Goal: Entertainment & Leisure: Consume media (video, audio)

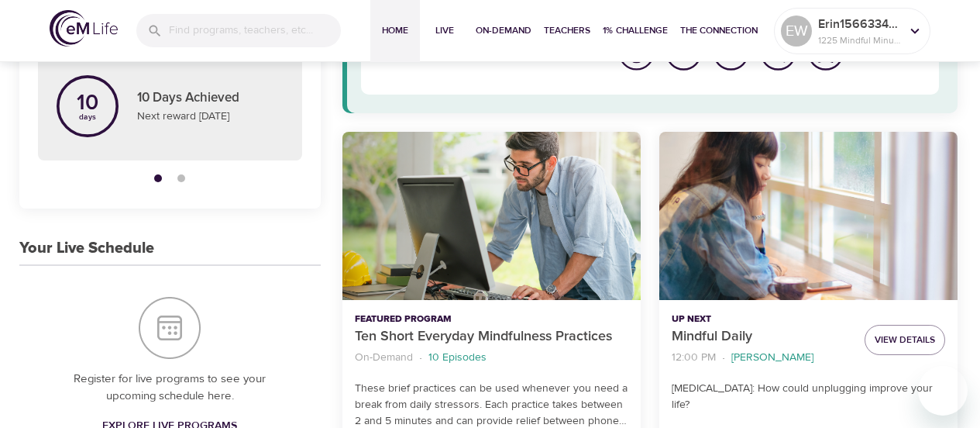
scroll to position [232, 0]
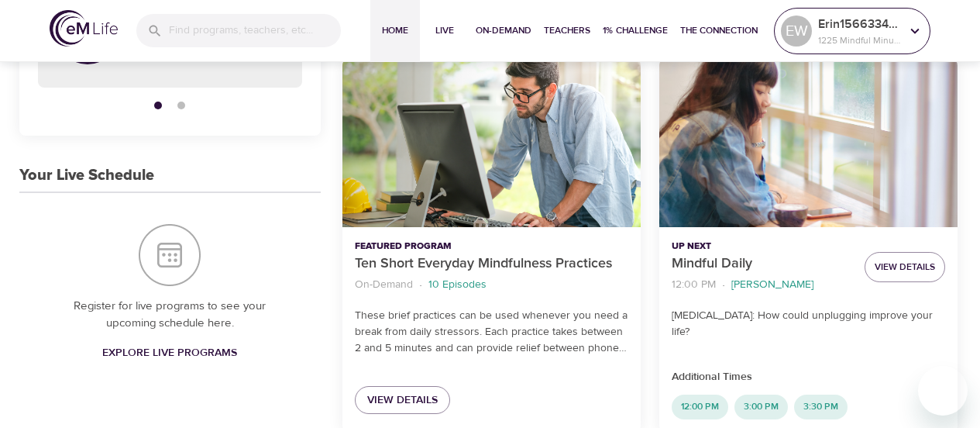
click at [835, 39] on p "1225 Mindful Minutes" at bounding box center [859, 40] width 82 height 14
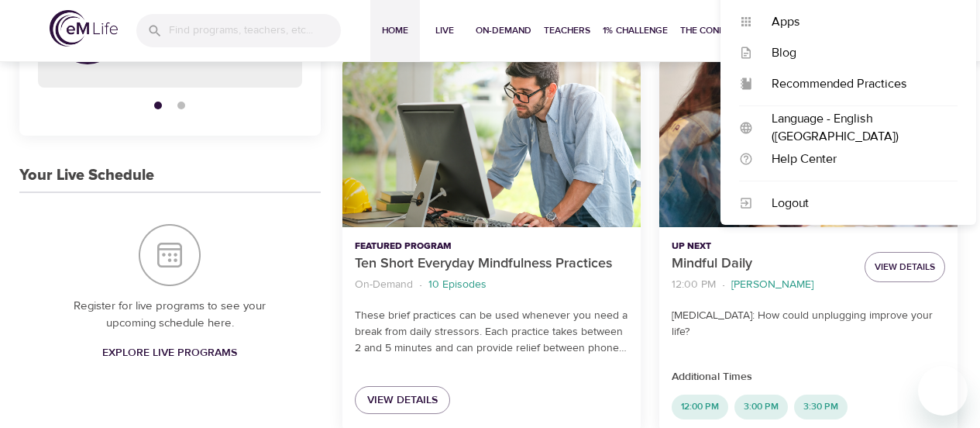
click at [963, 257] on div "Up Next Mindful Daily 12:00 PM · [PERSON_NAME] View Details [MEDICAL_DATA]: How…" at bounding box center [808, 245] width 317 height 391
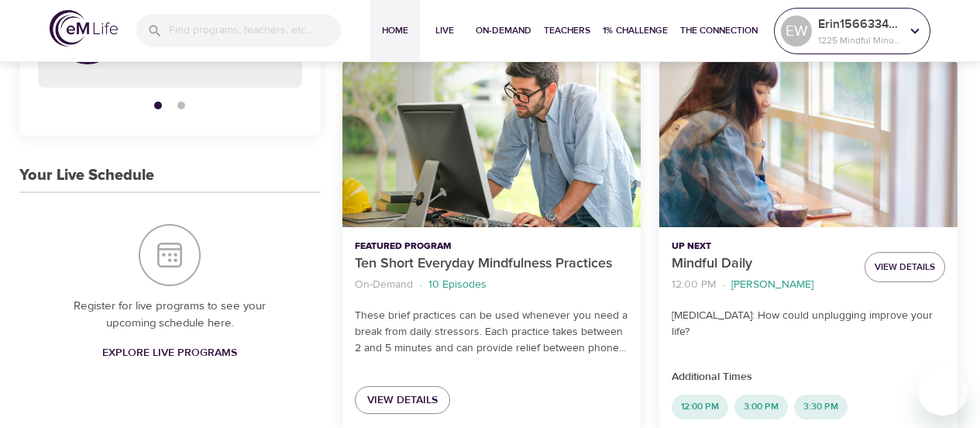
click at [919, 28] on icon at bounding box center [914, 30] width 17 height 17
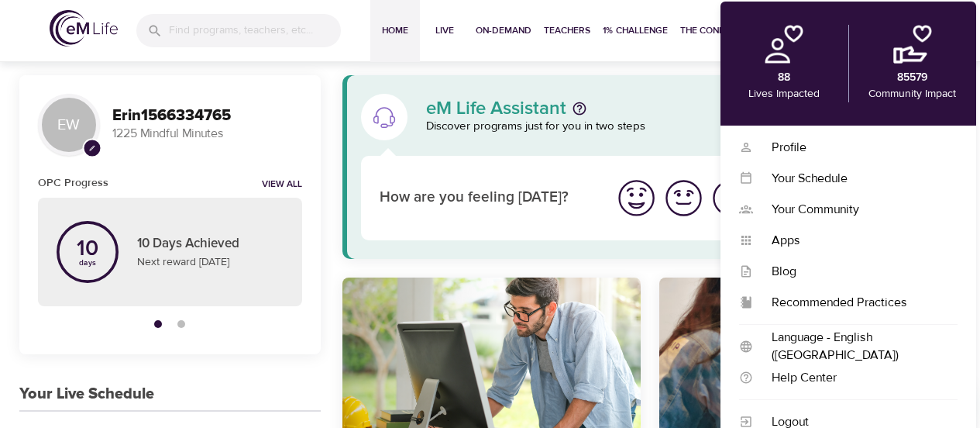
scroll to position [0, 0]
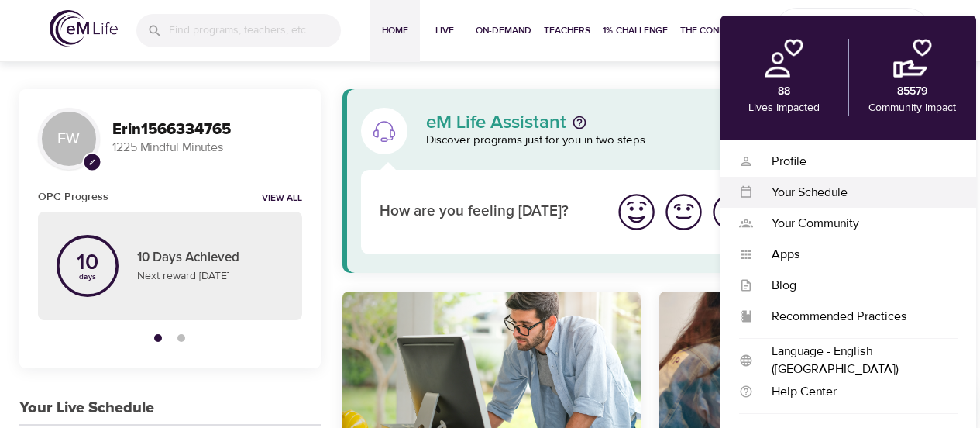
click at [785, 191] on div "Your Schedule" at bounding box center [855, 193] width 204 height 18
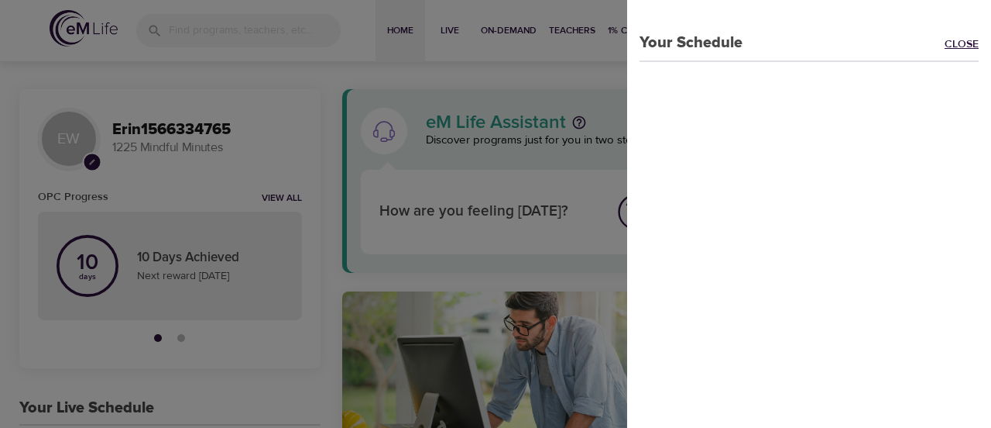
click at [945, 42] on link "Close" at bounding box center [968, 45] width 46 height 18
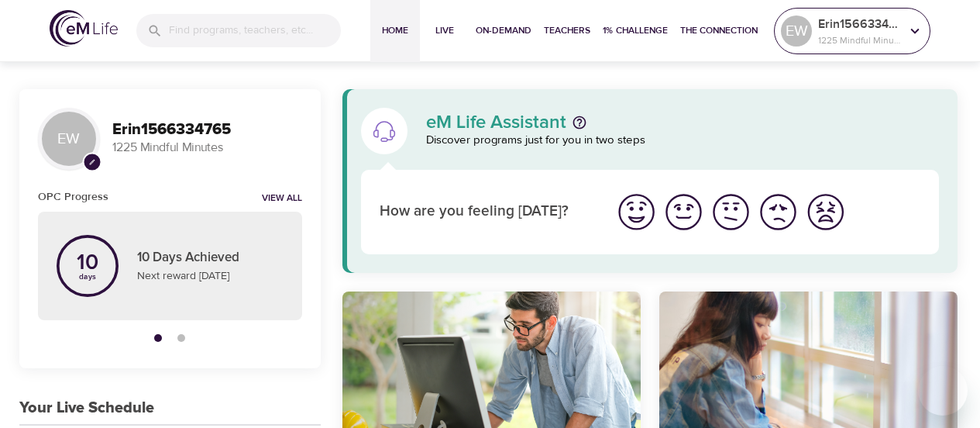
click at [922, 31] on icon at bounding box center [914, 30] width 17 height 17
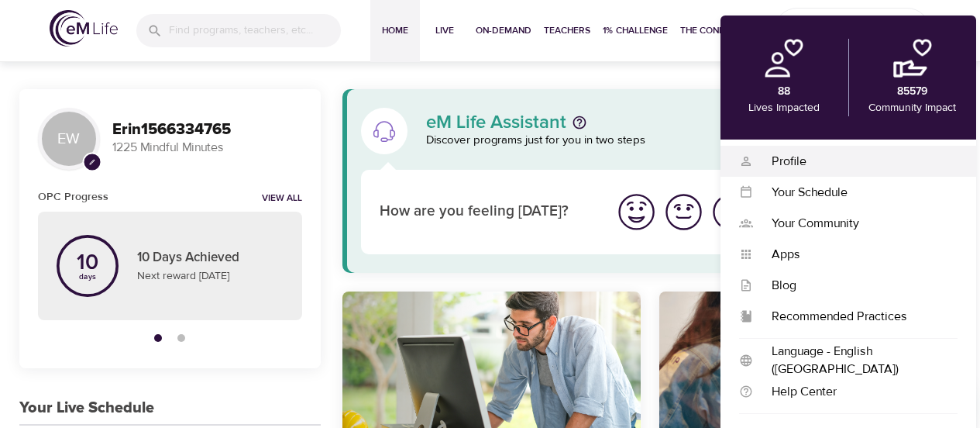
click at [786, 160] on div "Profile" at bounding box center [855, 162] width 204 height 18
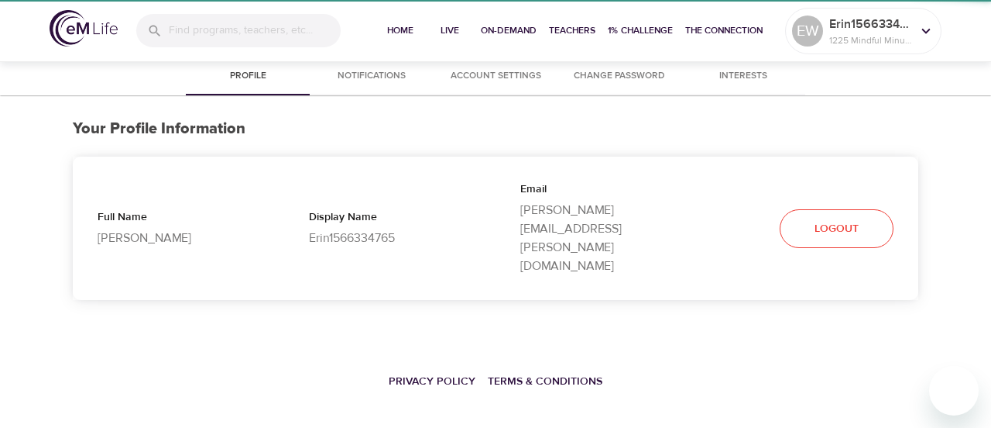
select select "10"
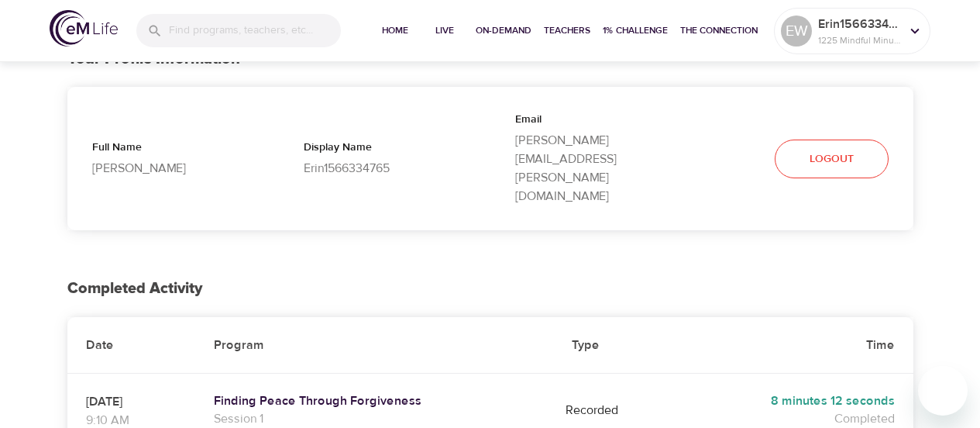
scroll to position [77, 0]
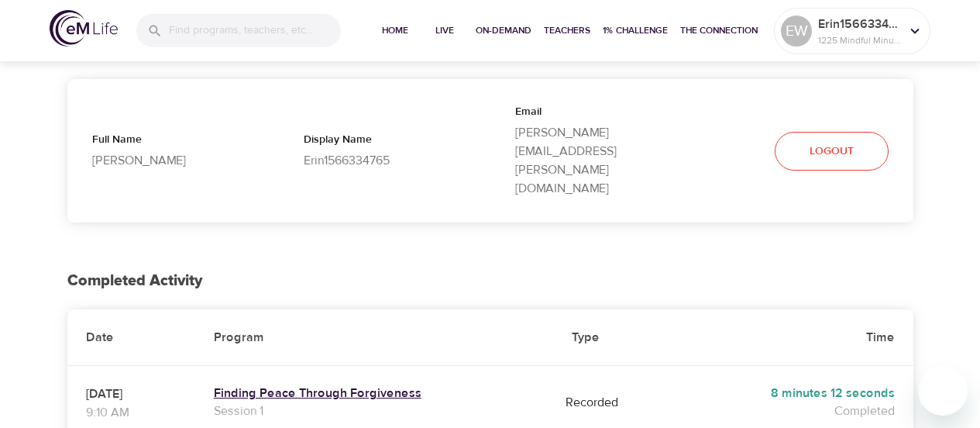
click at [421, 385] on h5 "Finding Peace Through Forgiveness" at bounding box center [374, 393] width 321 height 16
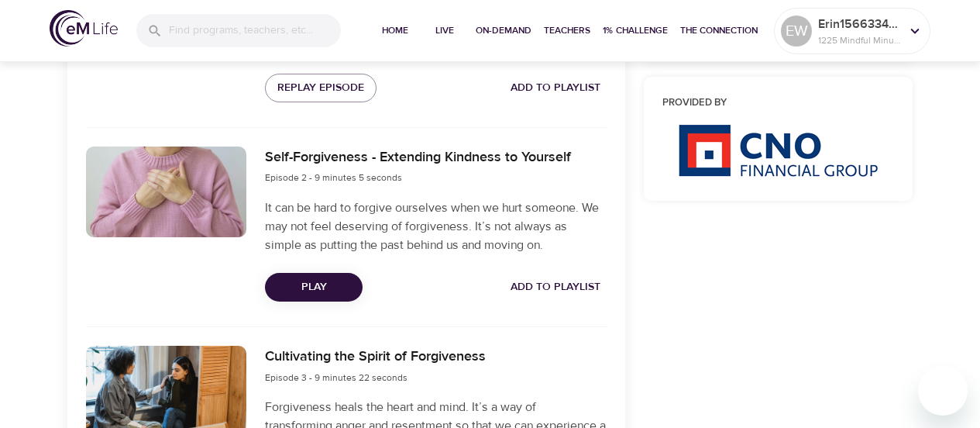
scroll to position [774, 0]
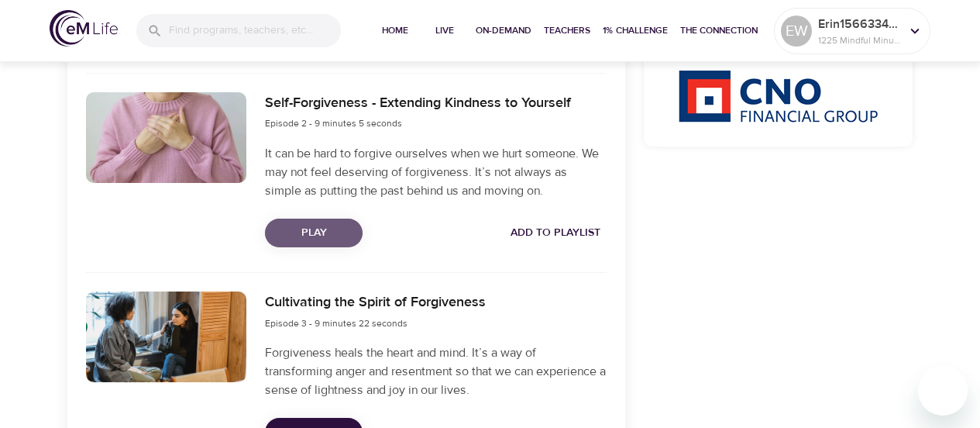
click at [331, 227] on span "Play" at bounding box center [313, 232] width 73 height 19
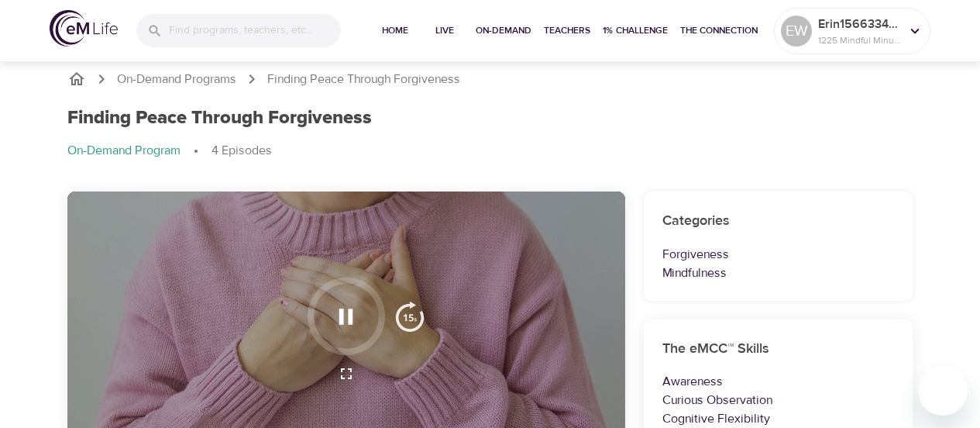
scroll to position [0, 0]
